Goal: Transaction & Acquisition: Subscribe to service/newsletter

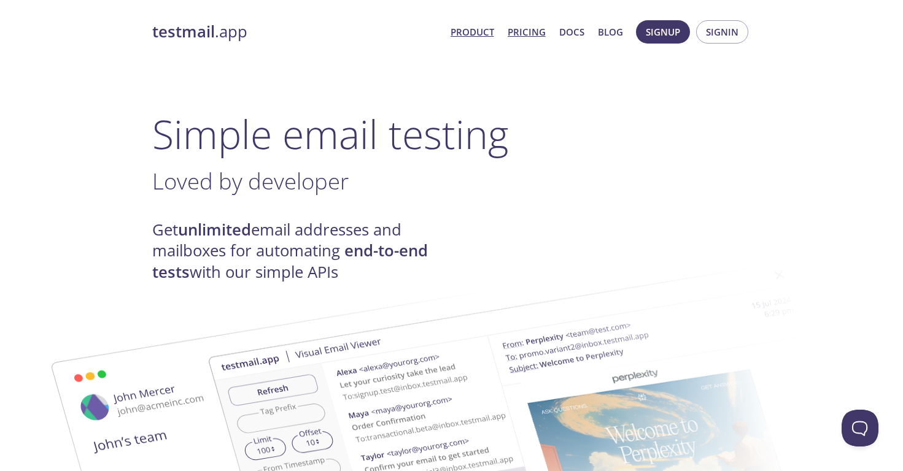
click at [528, 37] on link "Pricing" at bounding box center [526, 32] width 38 height 16
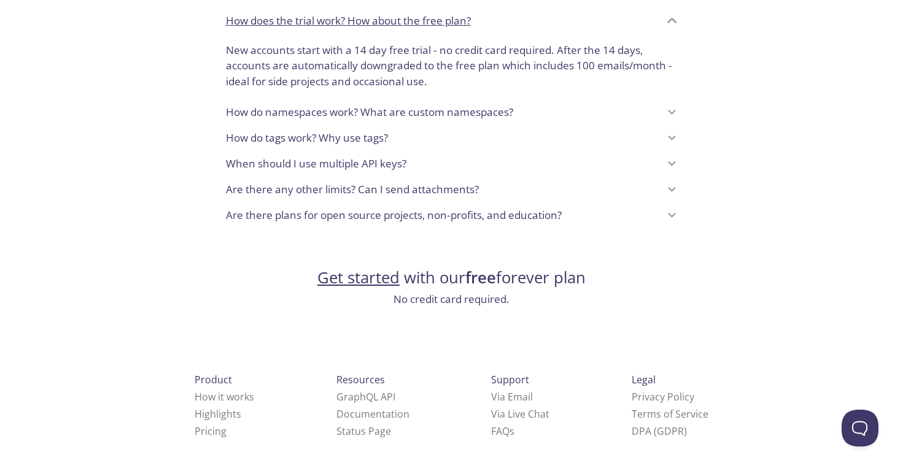
scroll to position [1033, 0]
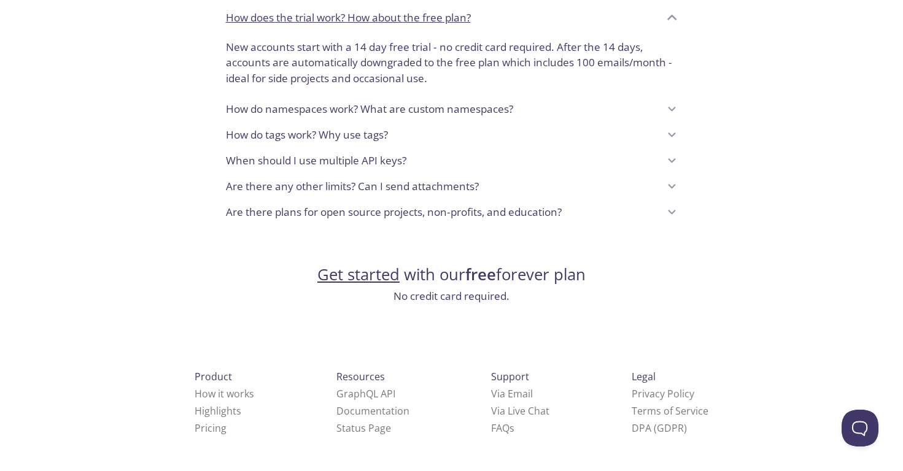
click at [357, 275] on link "Get started" at bounding box center [358, 274] width 82 height 21
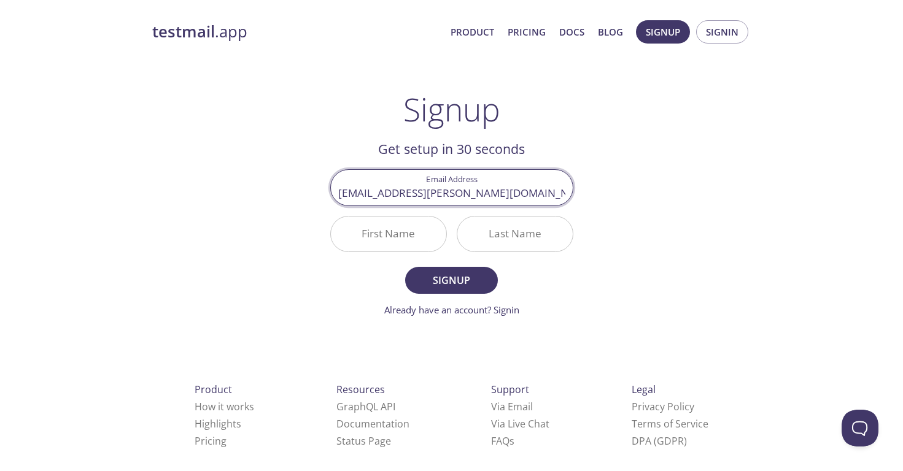
type input "[EMAIL_ADDRESS][PERSON_NAME][DOMAIN_NAME]"
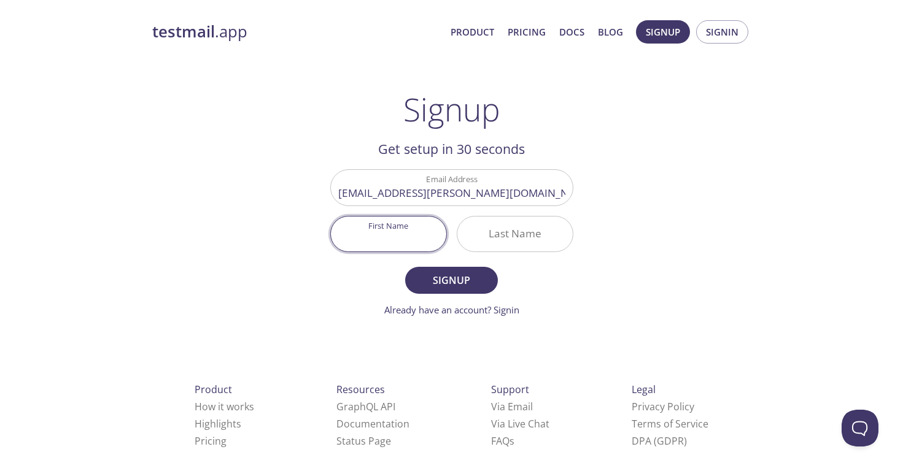
click at [404, 229] on input "First Name" at bounding box center [388, 234] width 115 height 35
type input "Mihovil"
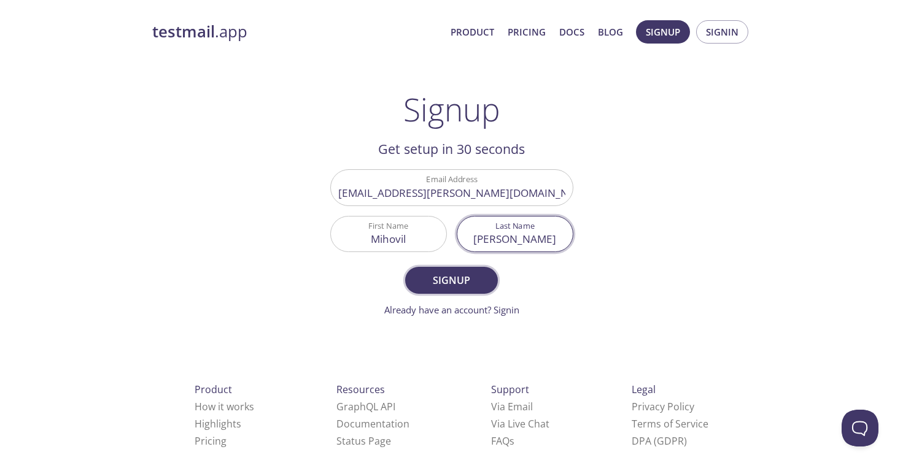
type input "[PERSON_NAME]"
click at [424, 276] on span "Signup" at bounding box center [450, 280] width 65 height 17
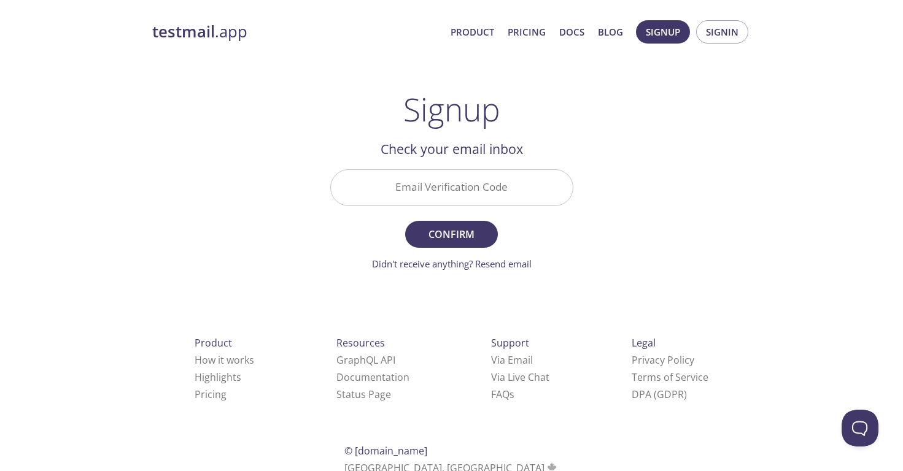
click at [402, 183] on input "Email Verification Code" at bounding box center [452, 187] width 242 height 35
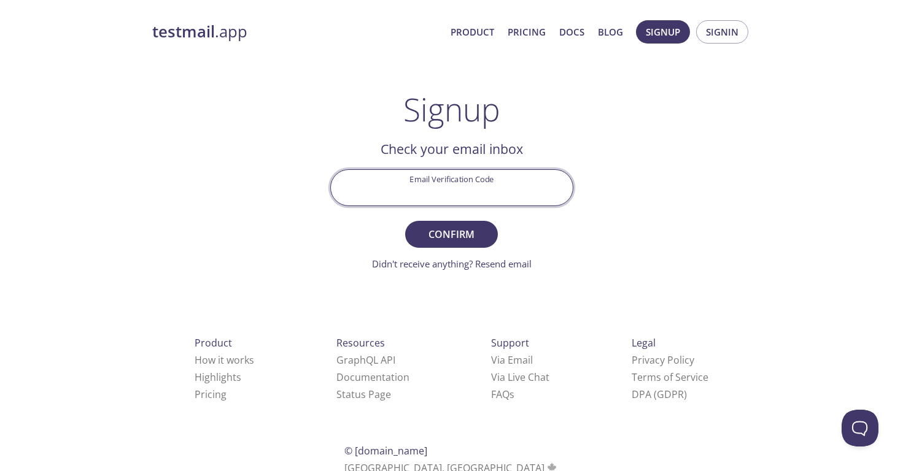
paste input "LNM5TN1"
type input "LNM5TN1"
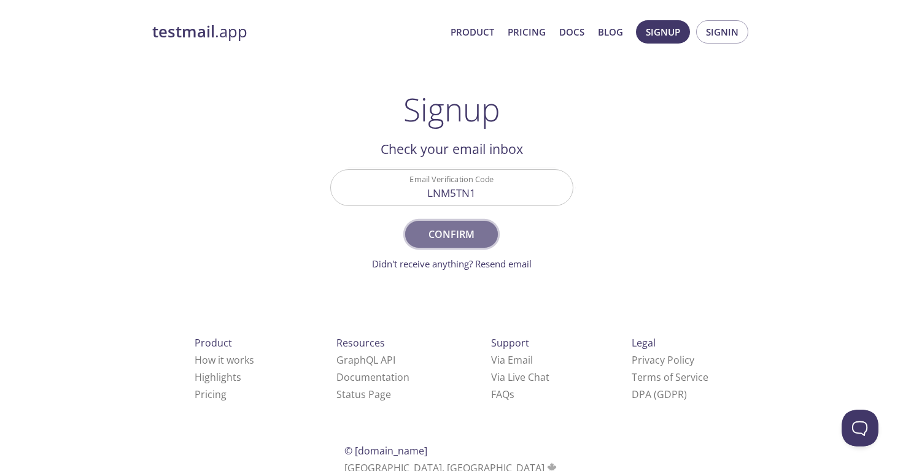
click at [453, 239] on span "Confirm" at bounding box center [450, 234] width 65 height 17
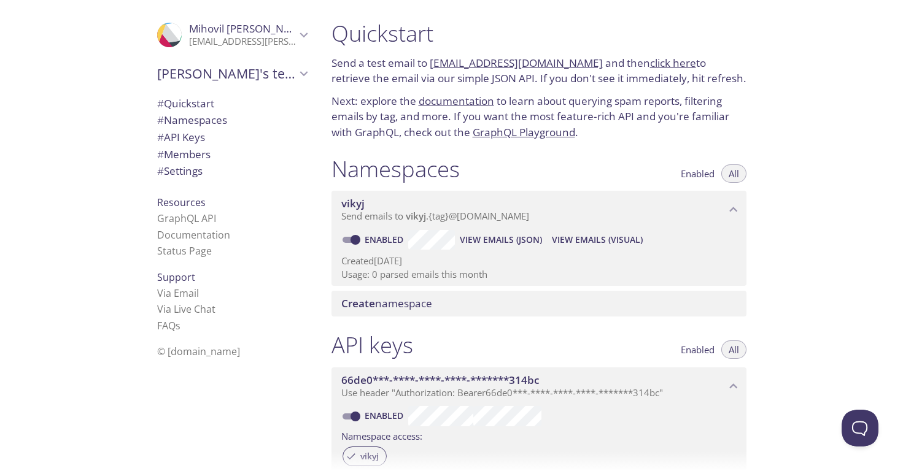
click at [650, 69] on link "click here" at bounding box center [673, 63] width 46 height 14
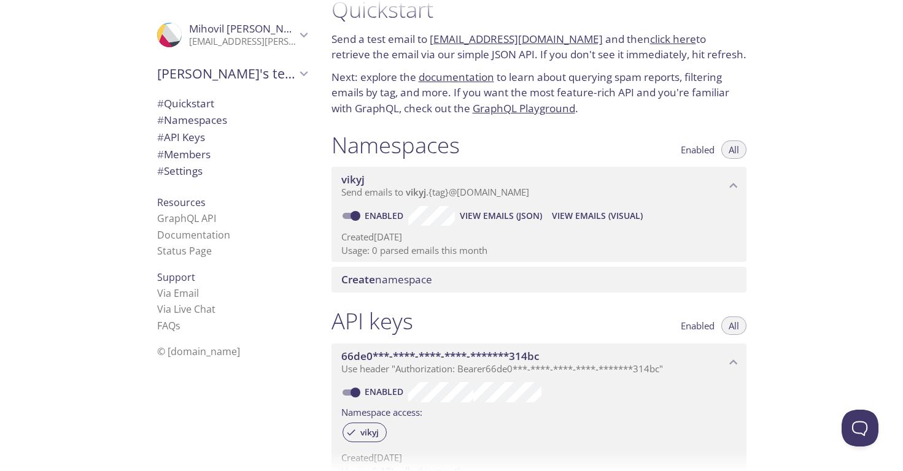
scroll to position [18, 0]
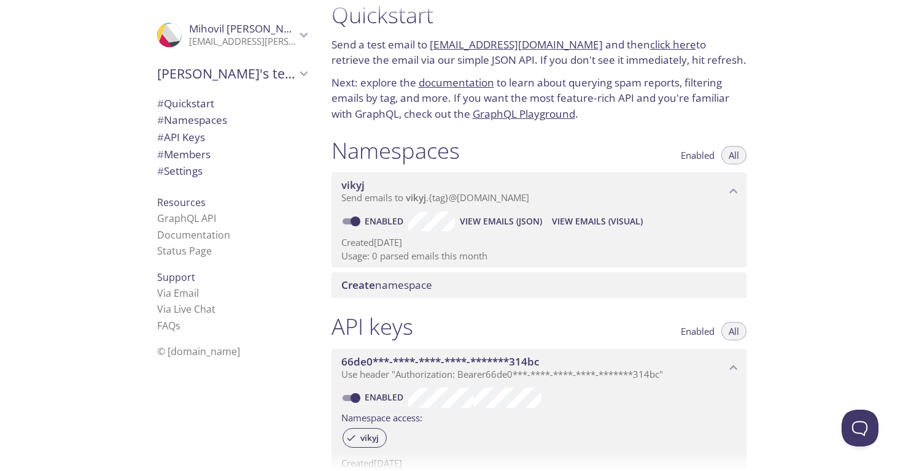
drag, startPoint x: 573, startPoint y: 45, endPoint x: 432, endPoint y: 47, distance: 141.1
click at [432, 47] on p "Send a test email to vikyj.test@inbox.testmail.app and then click here to retri…" at bounding box center [538, 52] width 415 height 31
copy link "[EMAIL_ADDRESS][DOMAIN_NAME]"
click at [323, 123] on div "Quickstart Send a test email to vikyj.test@inbox.testmail.app and then click he…" at bounding box center [539, 62] width 434 height 136
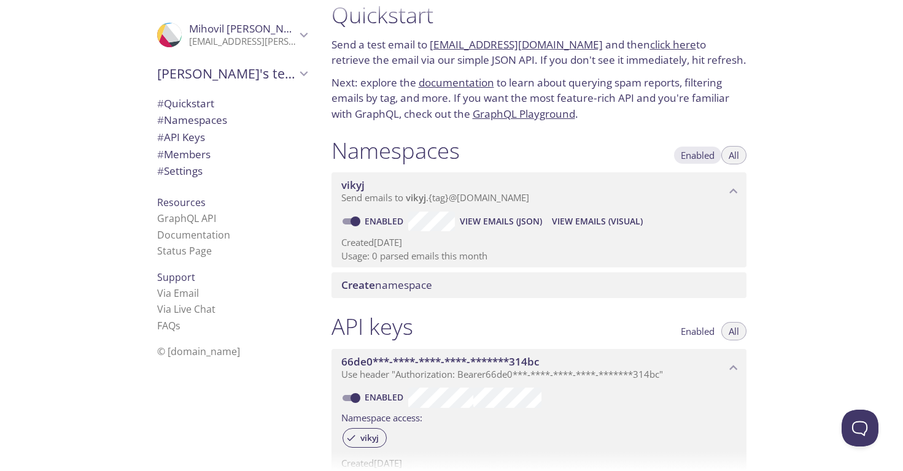
click at [697, 155] on span "Enabled" at bounding box center [698, 155] width 34 height 0
click at [727, 156] on button "All" at bounding box center [733, 155] width 25 height 18
drag, startPoint x: 430, startPoint y: 44, endPoint x: 574, endPoint y: 44, distance: 144.2
click at [574, 44] on p "Send a test email to vikyj.test@inbox.testmail.app and then click here to retri…" at bounding box center [538, 52] width 415 height 31
drag, startPoint x: 574, startPoint y: 44, endPoint x: 431, endPoint y: 47, distance: 142.4
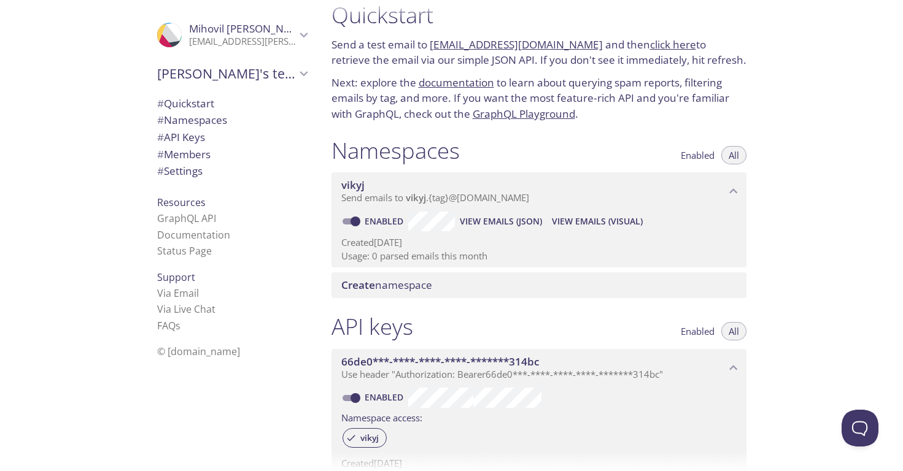
click at [431, 47] on p "Send a test email to vikyj.test@inbox.testmail.app and then click here to retri…" at bounding box center [538, 52] width 415 height 31
copy link "[EMAIL_ADDRESS][DOMAIN_NAME]"
click at [482, 227] on span "View Emails (JSON)" at bounding box center [501, 221] width 82 height 15
click at [584, 218] on span "View Emails (Visual)" at bounding box center [597, 221] width 91 height 15
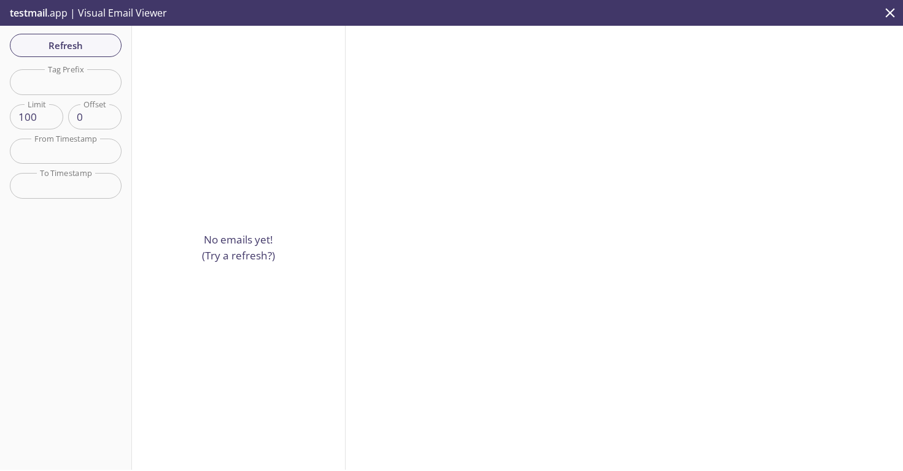
click at [233, 256] on p "No emails yet! (Try a refresh?)" at bounding box center [238, 247] width 73 height 31
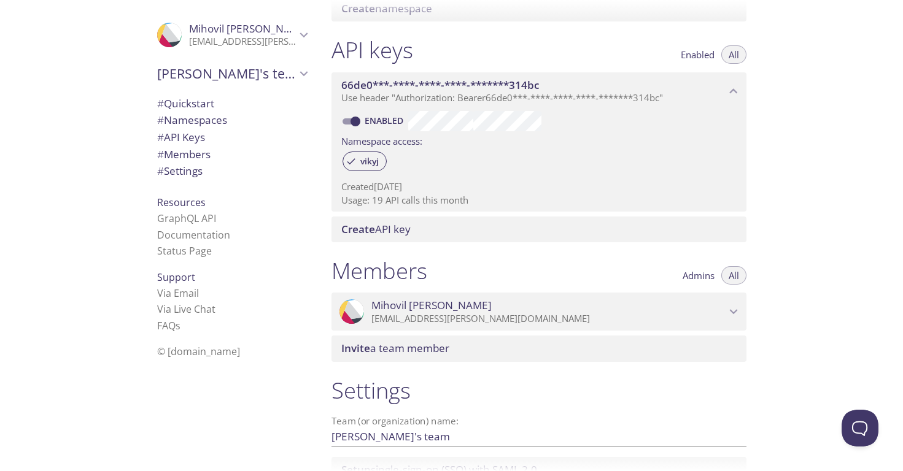
scroll to position [296, 0]
click at [323, 188] on div "API keys Enabled All 66de0***-****-****-****-*******314bc Use header "Authoriza…" at bounding box center [539, 138] width 434 height 221
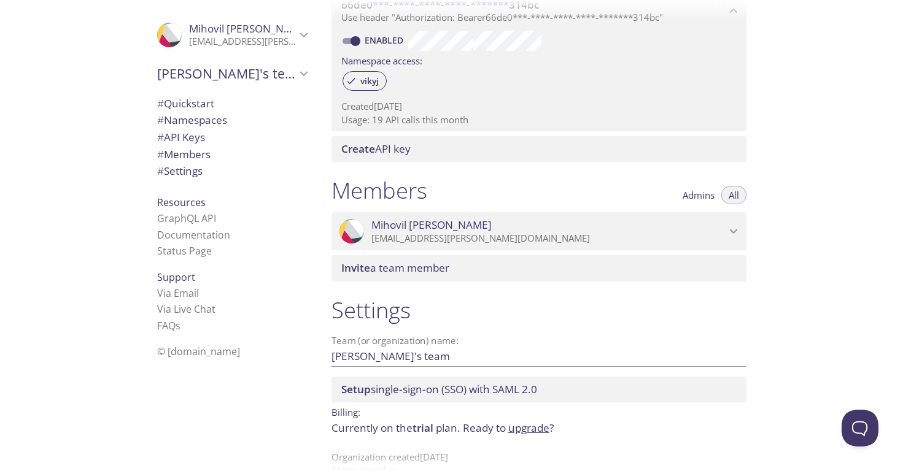
scroll to position [401, 0]
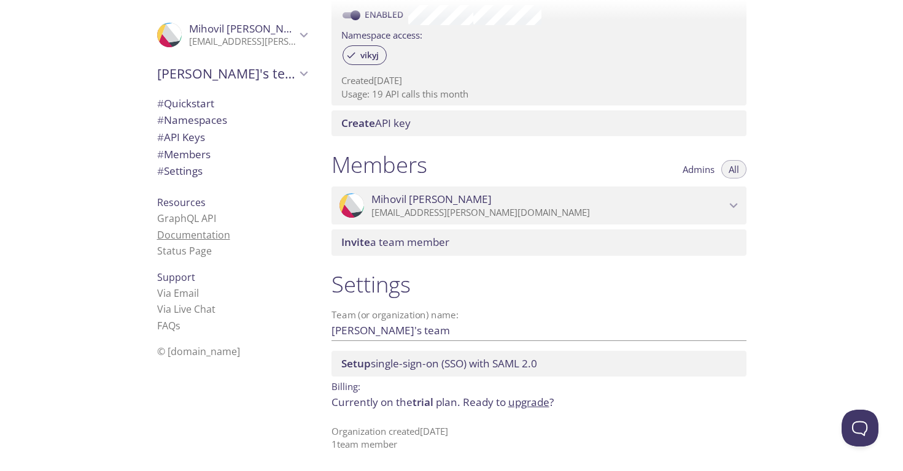
click at [191, 233] on link "Documentation" at bounding box center [193, 234] width 73 height 13
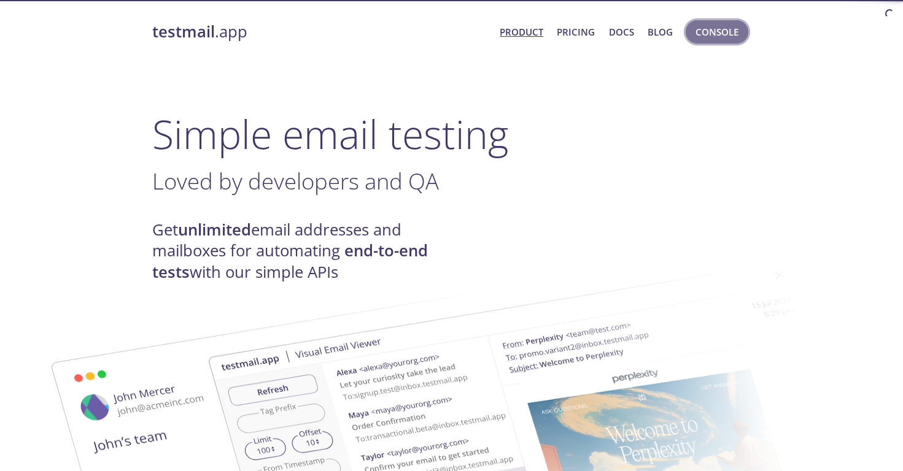
click at [711, 32] on span "Console" at bounding box center [716, 32] width 43 height 16
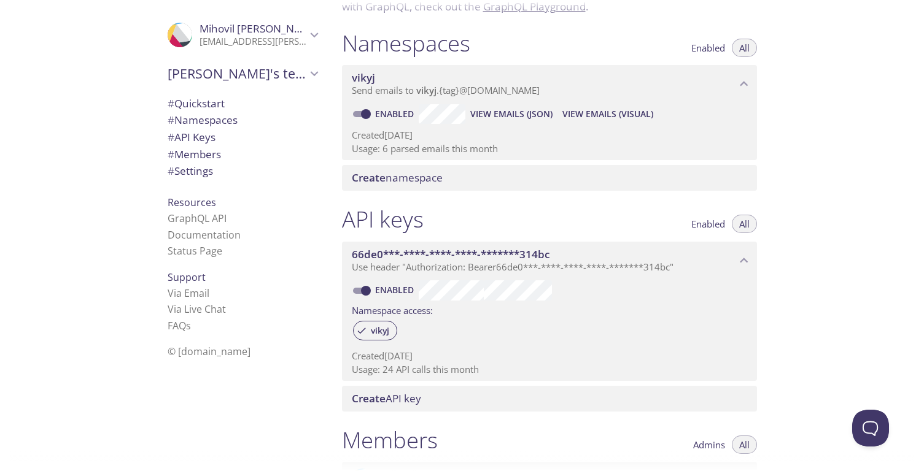
scroll to position [114, 0]
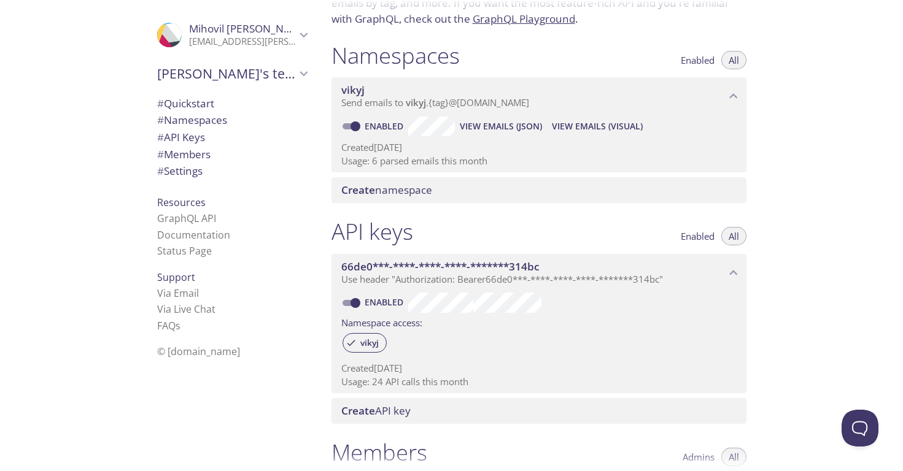
click at [518, 120] on span "View Emails (JSON)" at bounding box center [501, 126] width 82 height 15
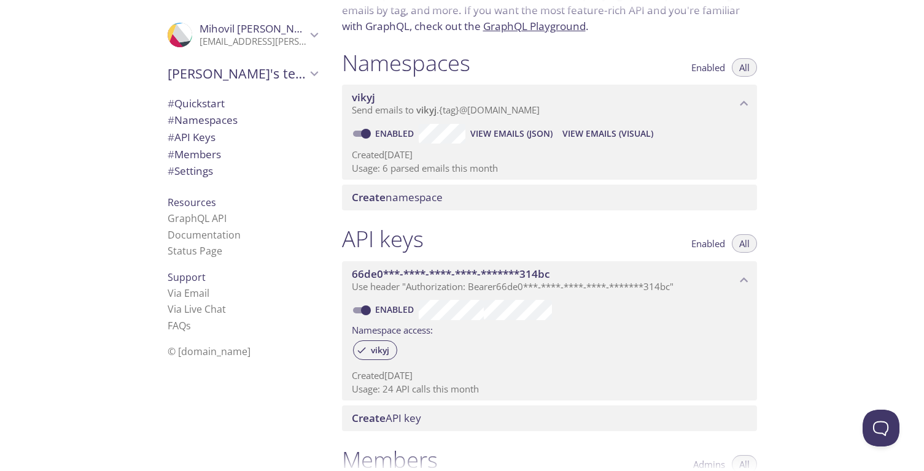
scroll to position [110, 0]
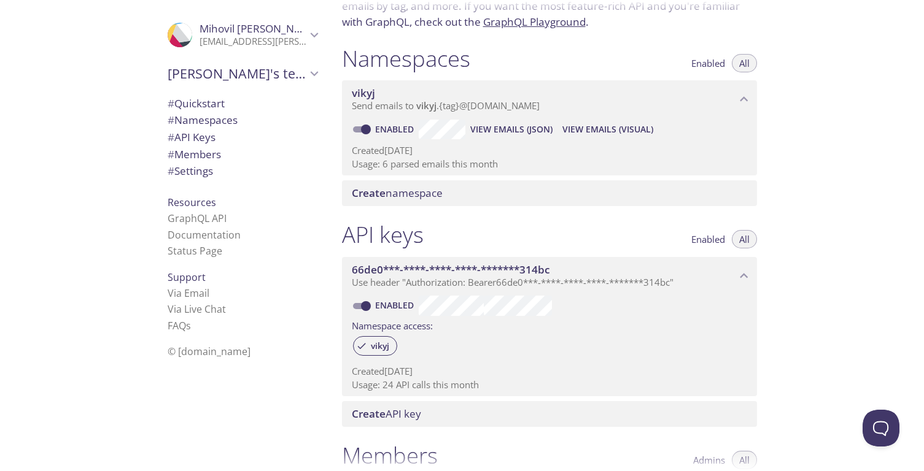
click at [588, 128] on span "View Emails (Visual)" at bounding box center [607, 129] width 91 height 15
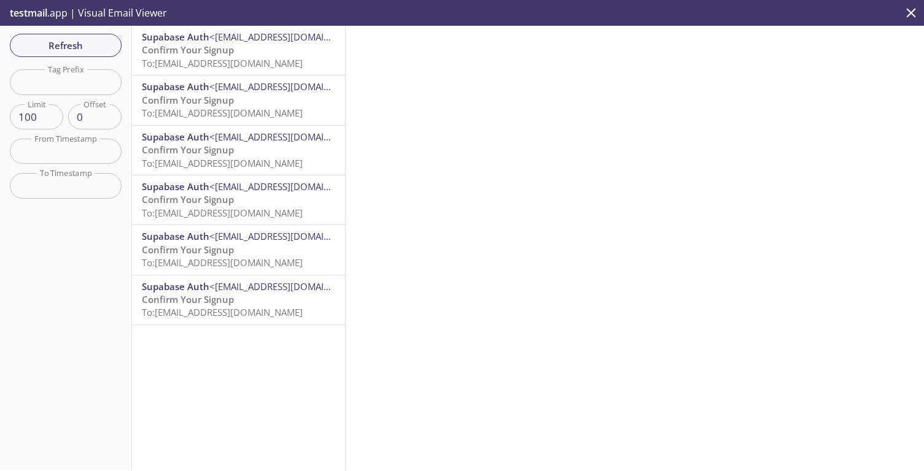
click at [217, 42] on span "<[EMAIL_ADDRESS][DOMAIN_NAME]>" at bounding box center [288, 37] width 159 height 12
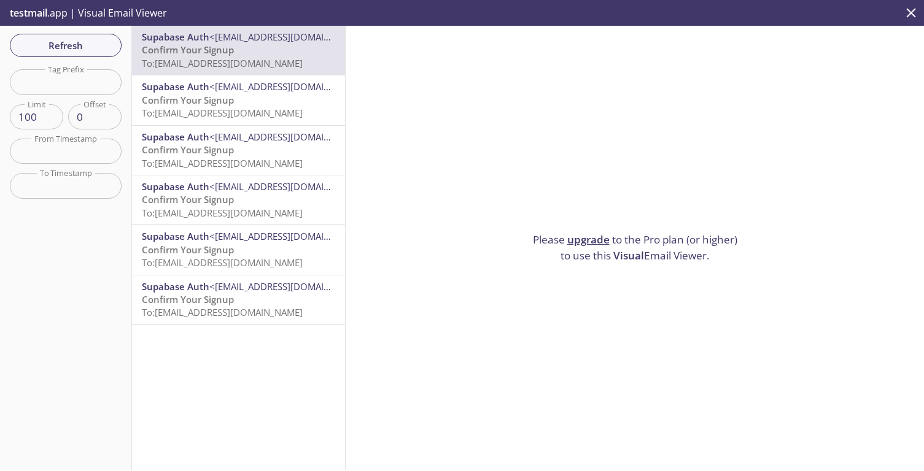
click at [225, 301] on span "Confirm Your Signup" at bounding box center [188, 299] width 92 height 12
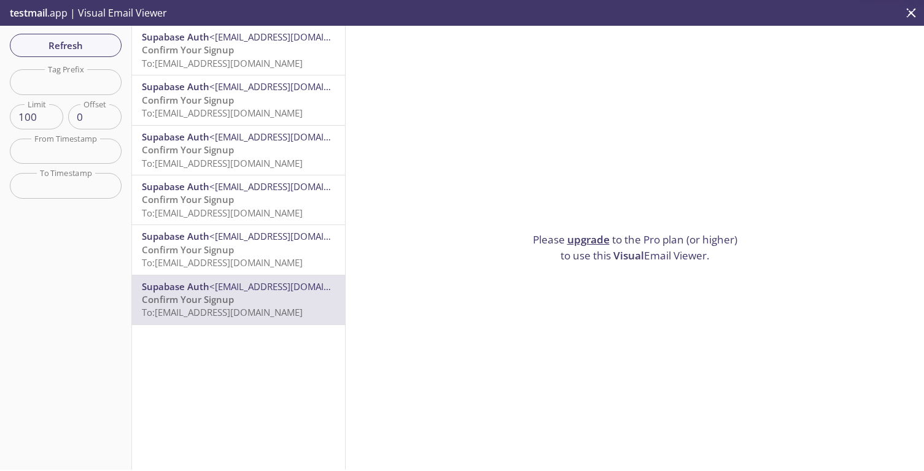
click at [202, 236] on span "Supabase Auth" at bounding box center [175, 236] width 67 height 12
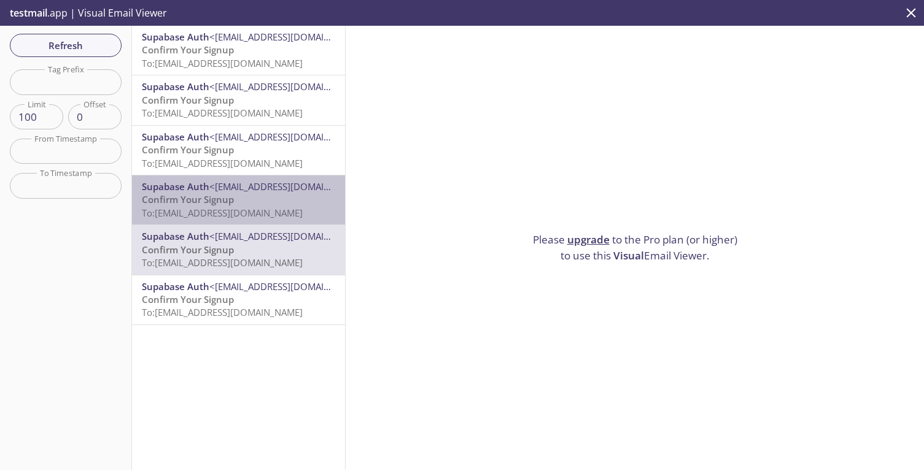
click at [213, 185] on span "<[EMAIL_ADDRESS][DOMAIN_NAME]>" at bounding box center [288, 186] width 159 height 12
